Goal: Complete application form: Complete application form

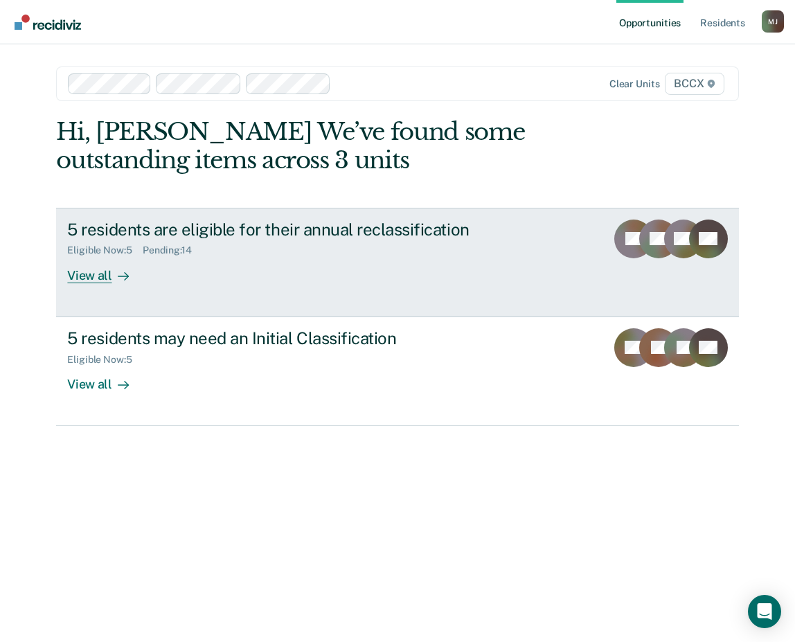
click at [92, 280] on div "View all" at bounding box center [106, 269] width 78 height 27
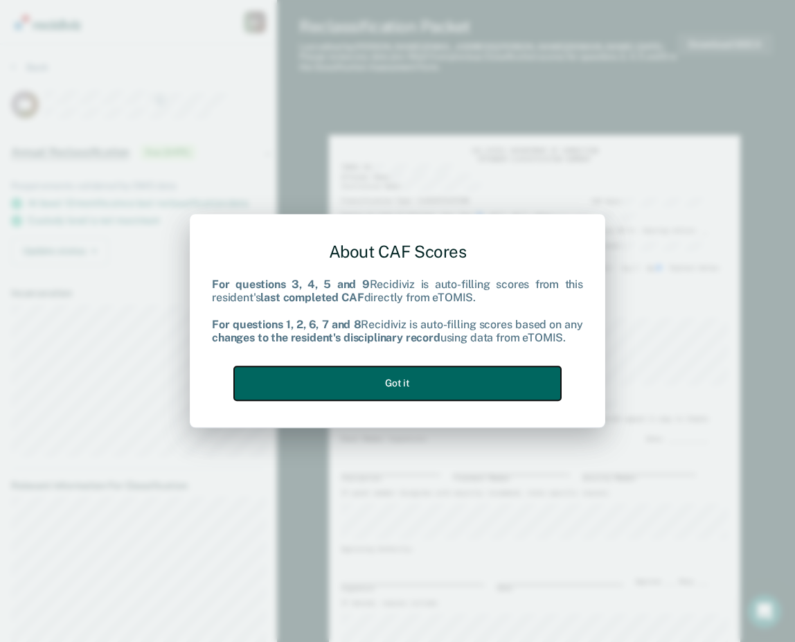
click at [487, 382] on button "Got it" at bounding box center [397, 383] width 327 height 34
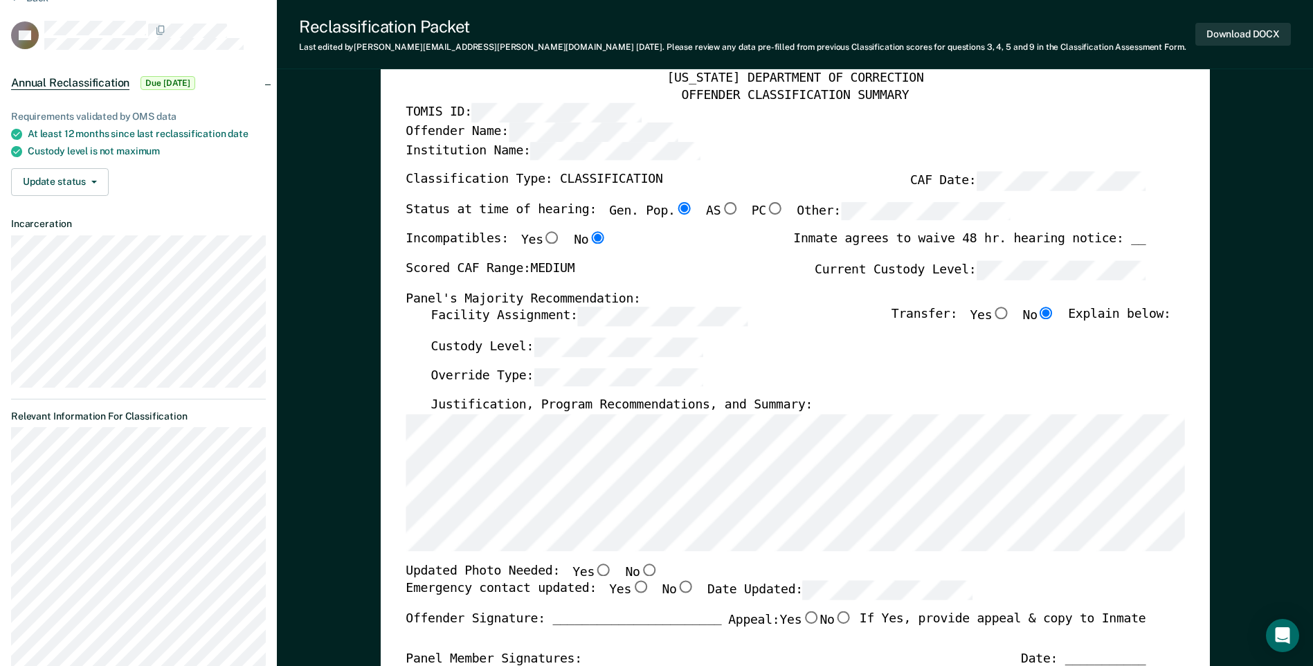
scroll to position [208, 0]
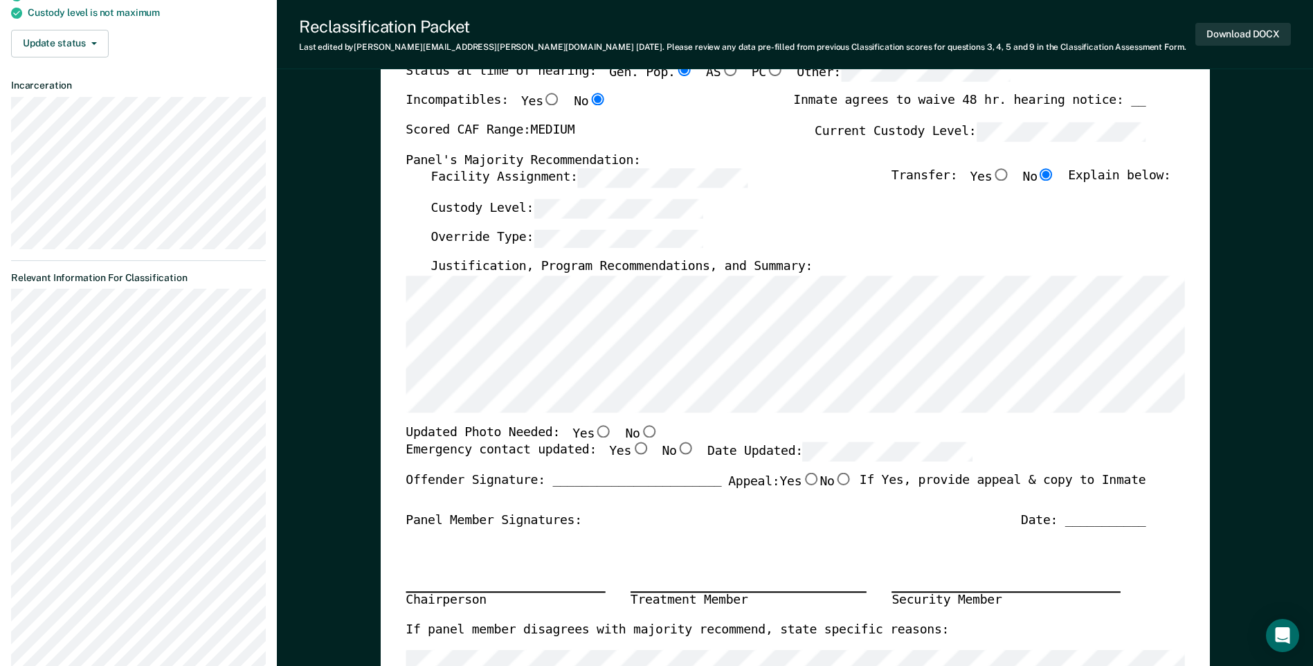
click at [640, 433] on input "No" at bounding box center [649, 431] width 18 height 12
type textarea "x"
radio input "true"
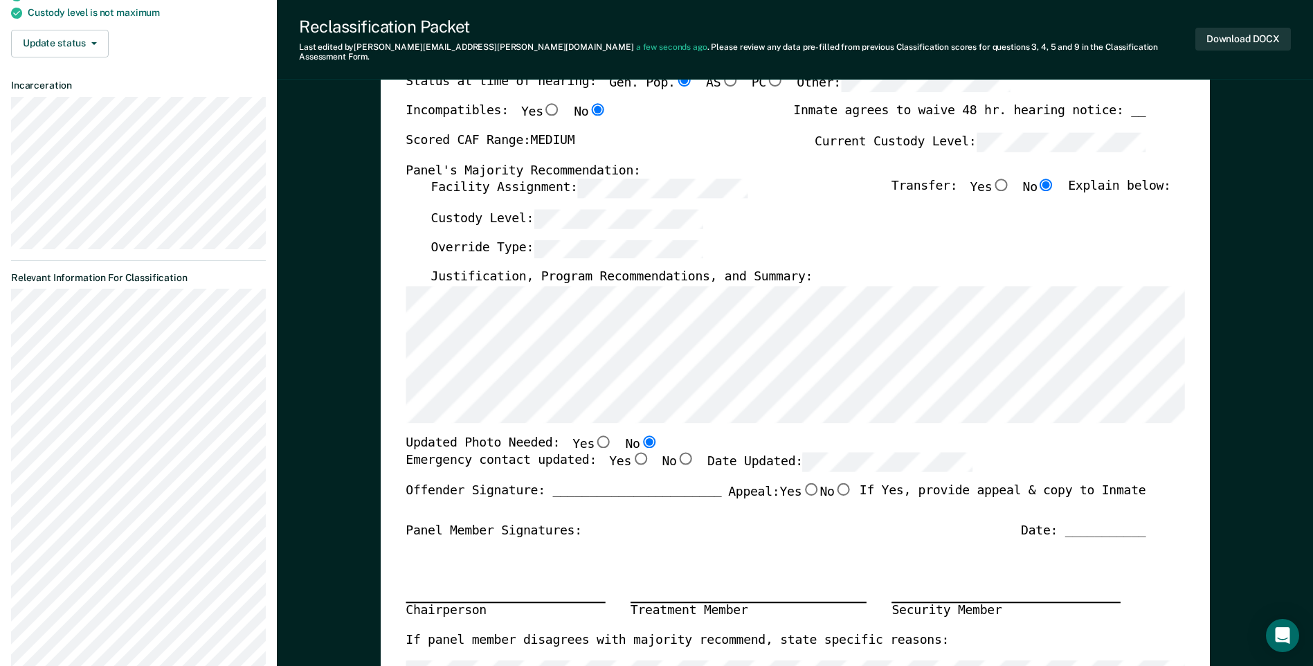
type textarea "x"
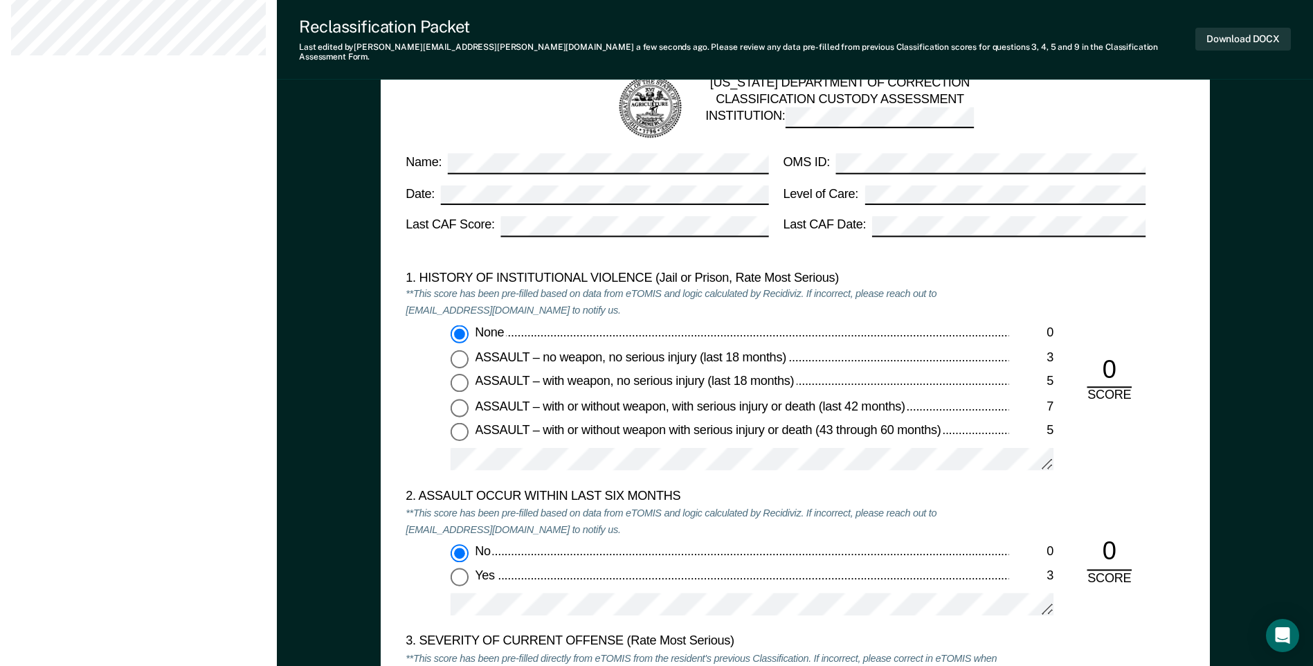
scroll to position [969, 0]
